Goal: Task Accomplishment & Management: Manage account settings

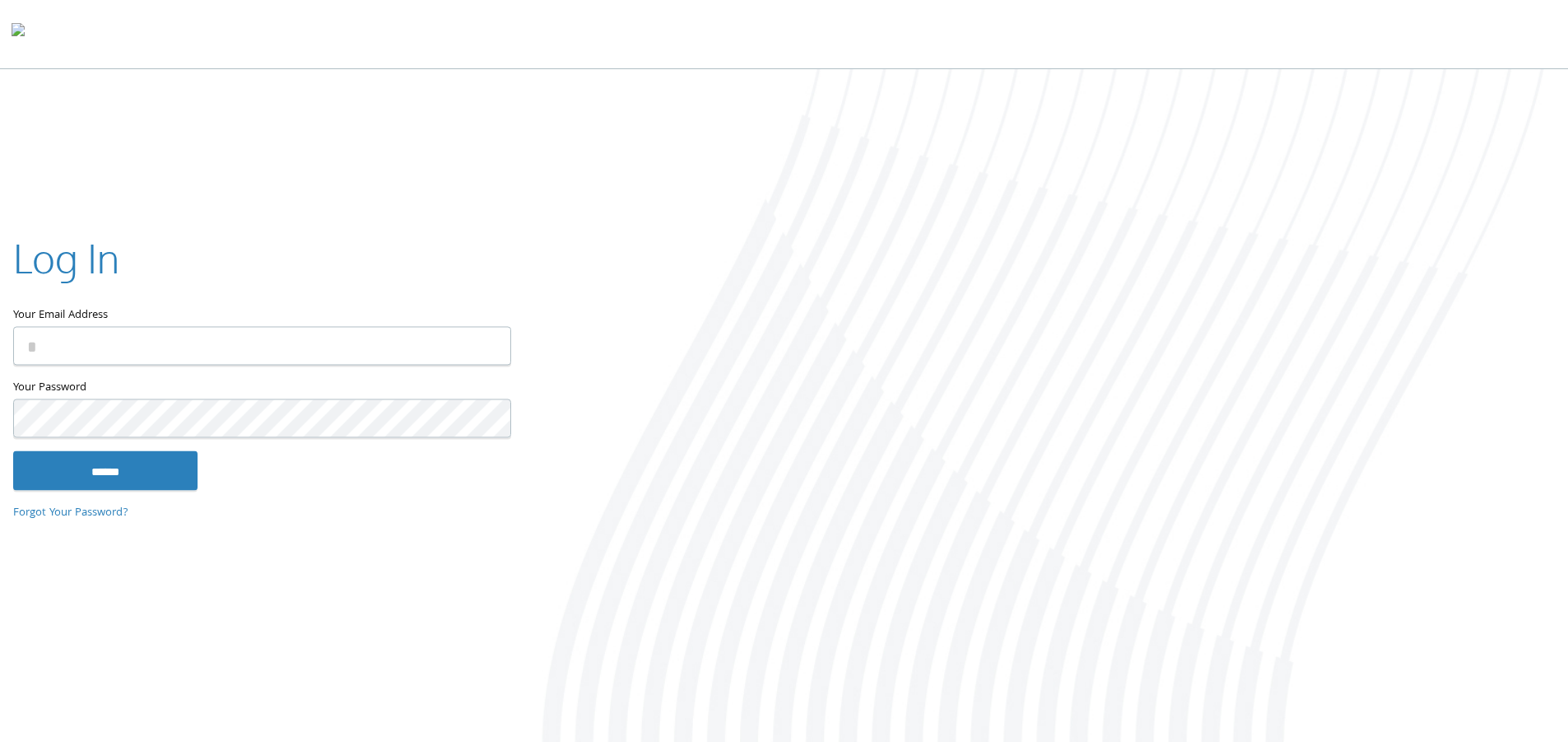
type input "**********"
click at [167, 463] on input "******" at bounding box center [105, 470] width 184 height 39
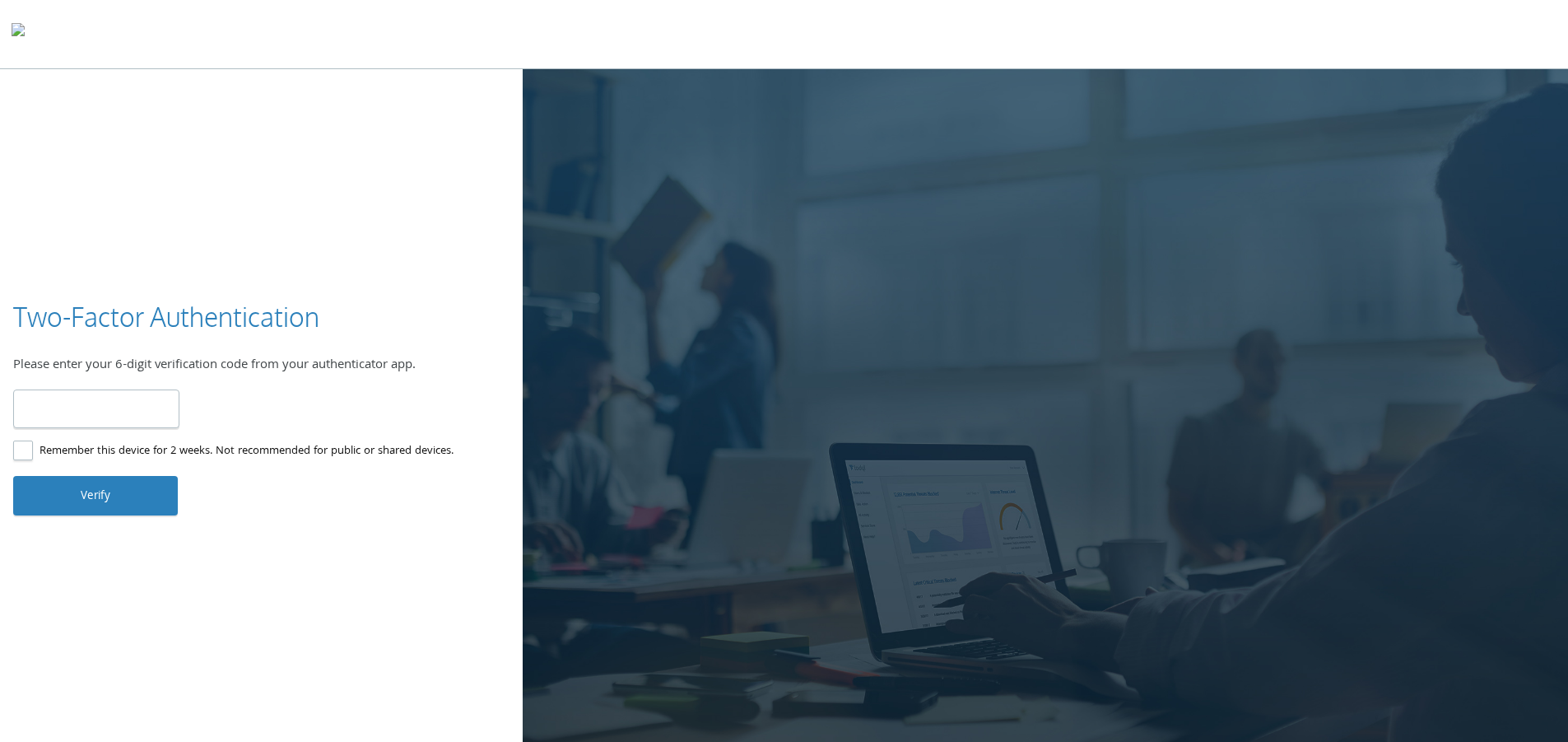
type input "******"
